Goal: Register for event/course

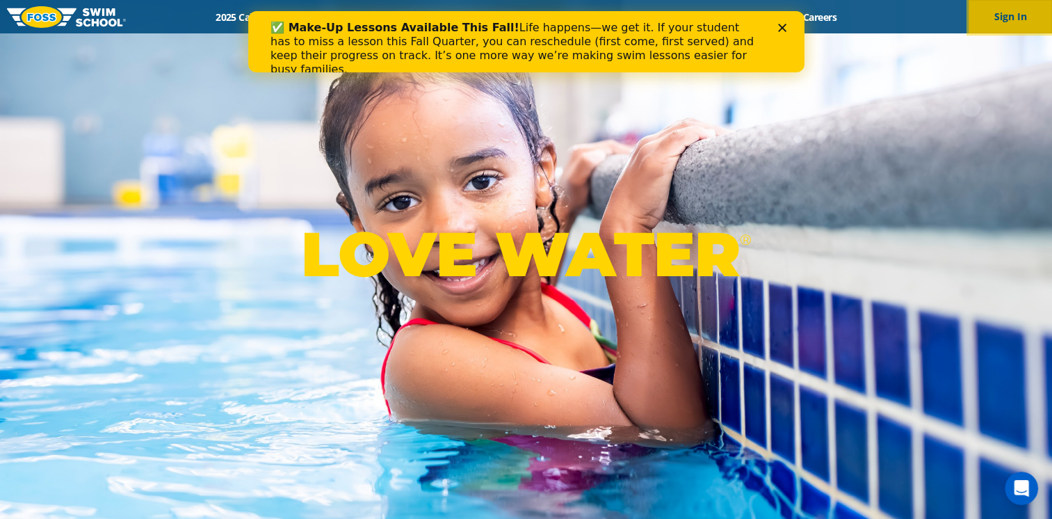
click at [1009, 15] on button "Sign In" at bounding box center [1009, 16] width 83 height 33
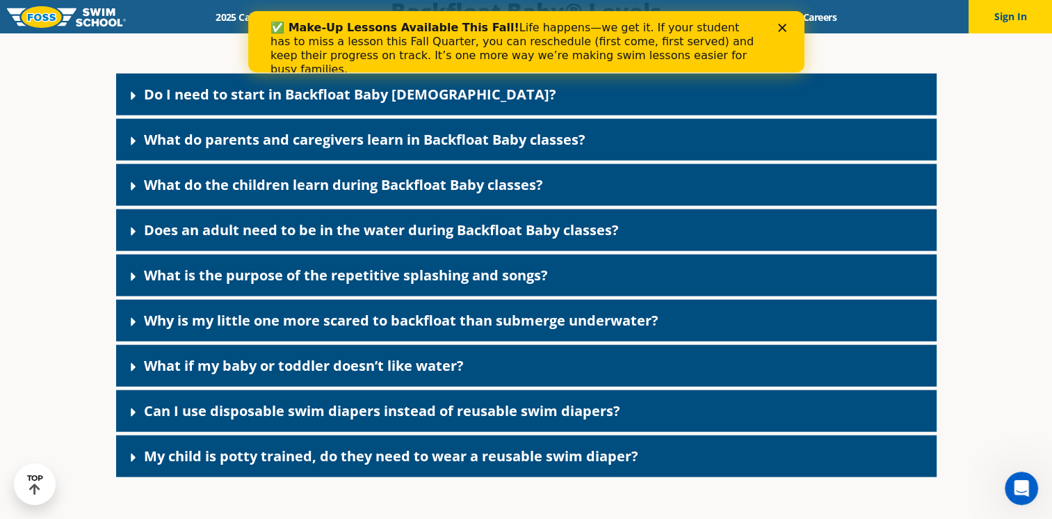
scroll to position [3078, 0]
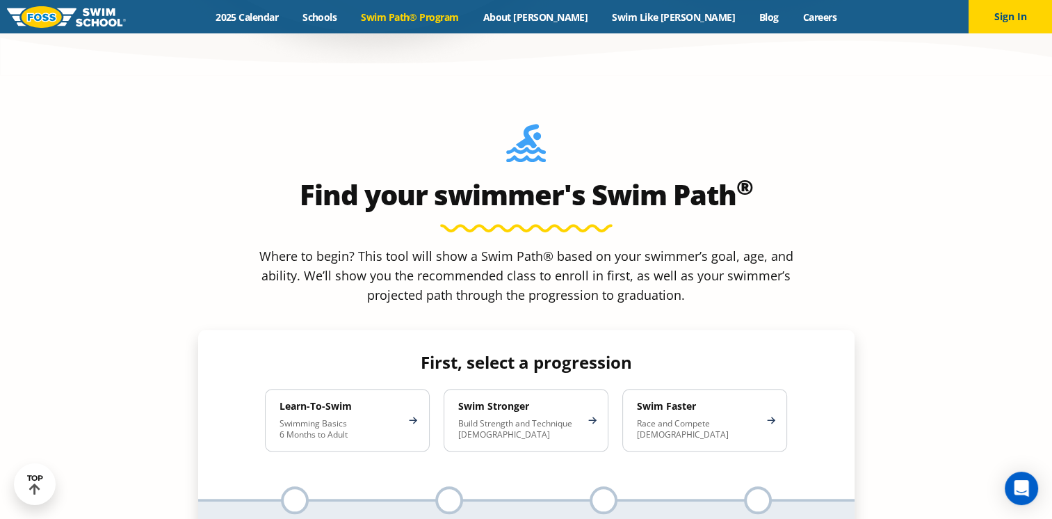
scroll to position [1251, 0]
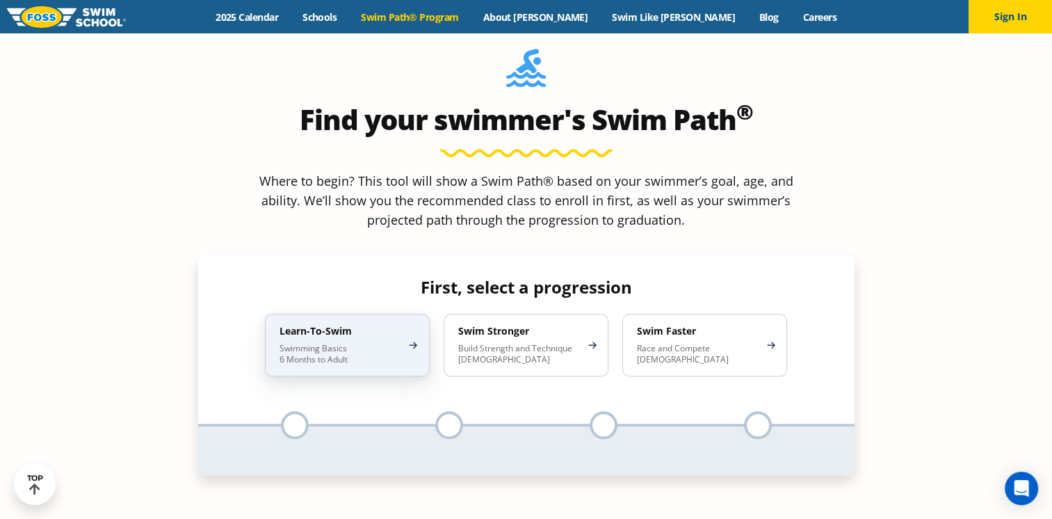
click at [356, 313] on div "Learn-To-Swim Swimming Basics 6 Months to Adult" at bounding box center [347, 344] width 165 height 63
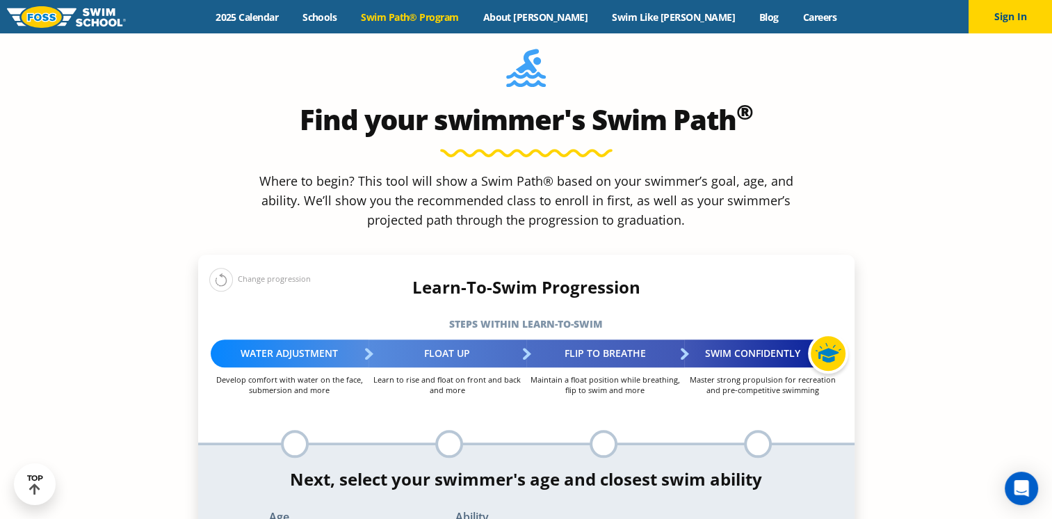
select select "6-months---1-year"
select select "6-months---1-year-comfortable-with-water-poured-over-their-head-but-not-eyes-or…"
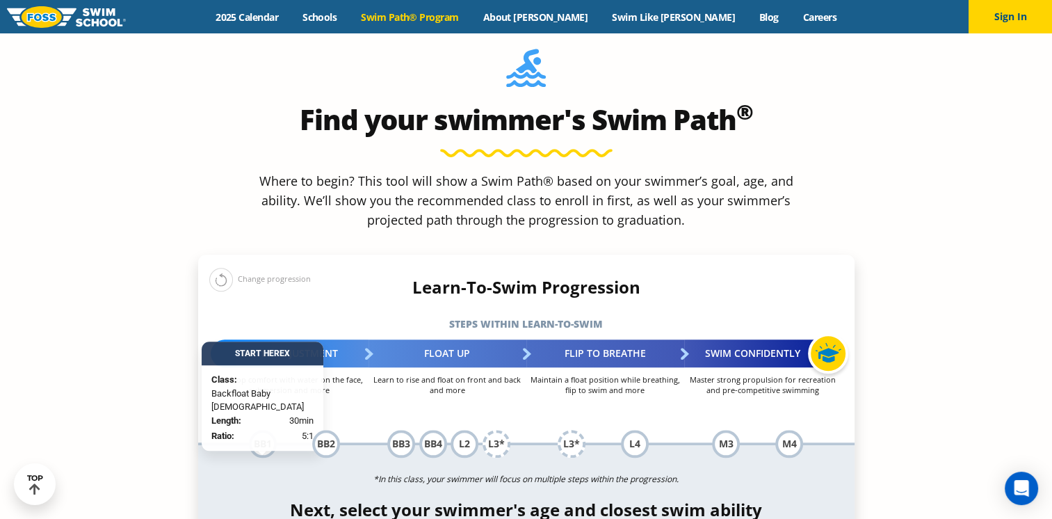
scroll to position [1321, 0]
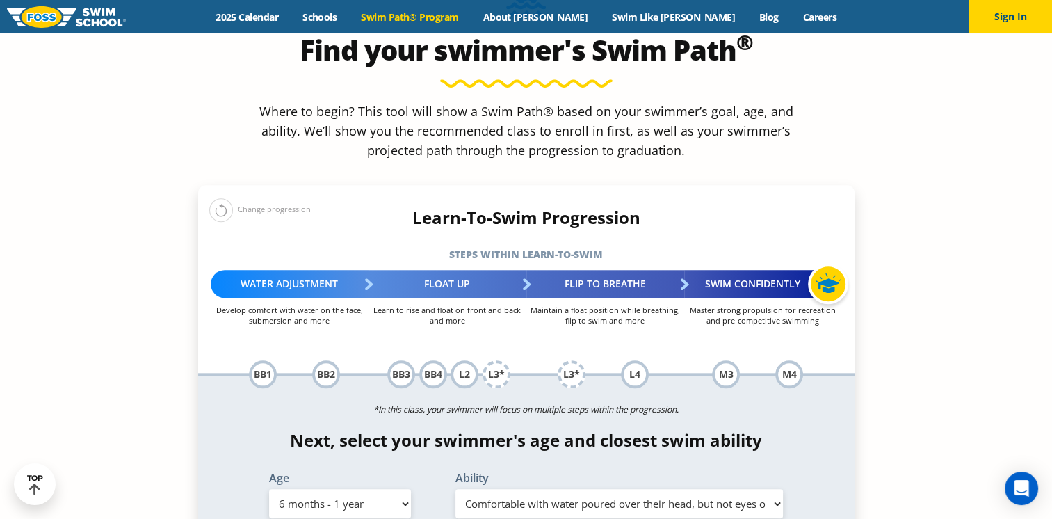
click at [266, 360] on div "BB1" at bounding box center [263, 374] width 28 height 28
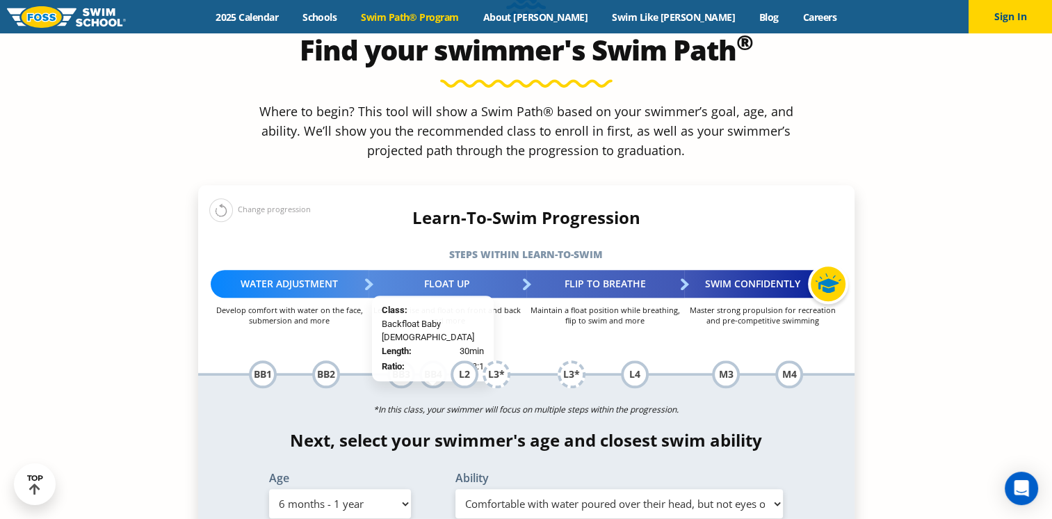
click at [434, 360] on div "BB4" at bounding box center [433, 374] width 28 height 28
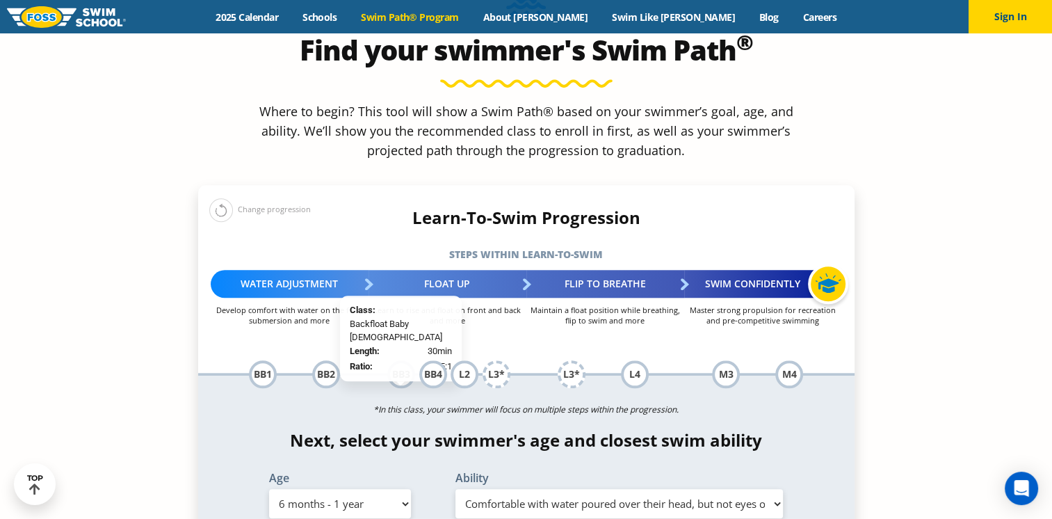
click at [407, 360] on div "BB3" at bounding box center [401, 374] width 28 height 28
